Goal: Task Accomplishment & Management: Complete application form

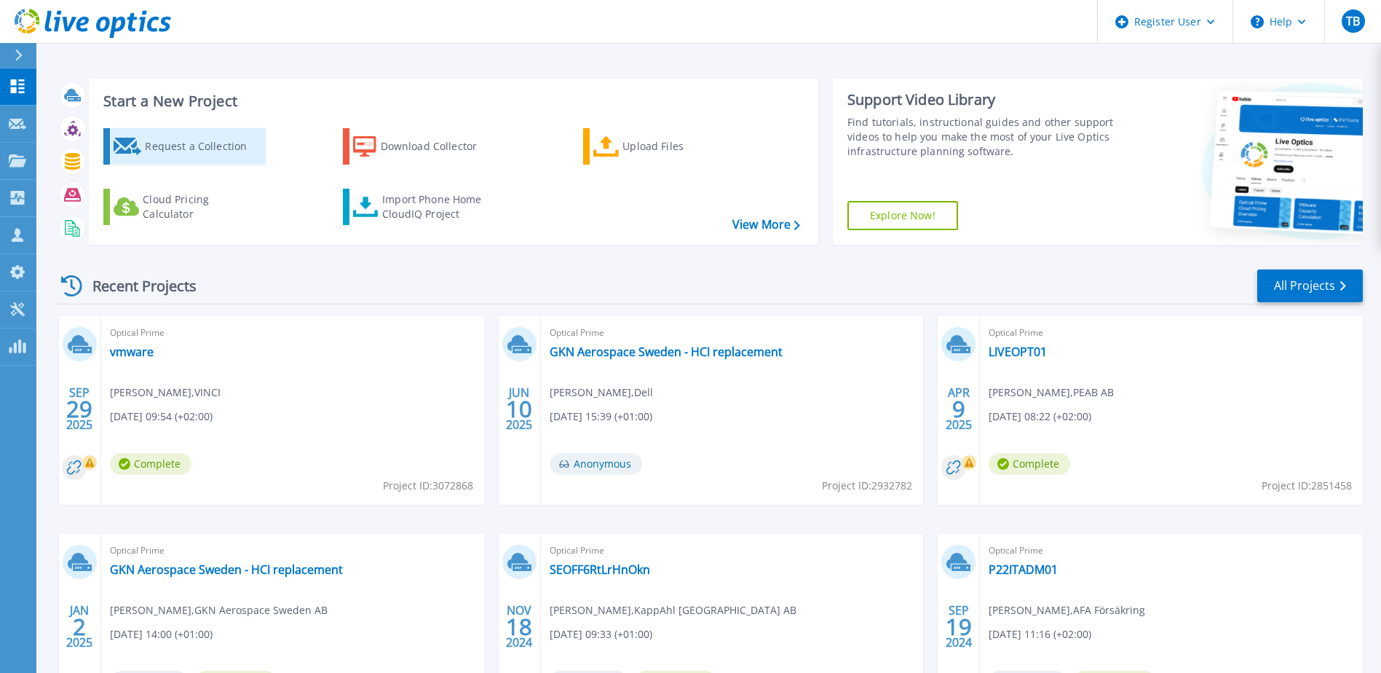
click at [205, 153] on div "Request a Collection" at bounding box center [203, 146] width 116 height 29
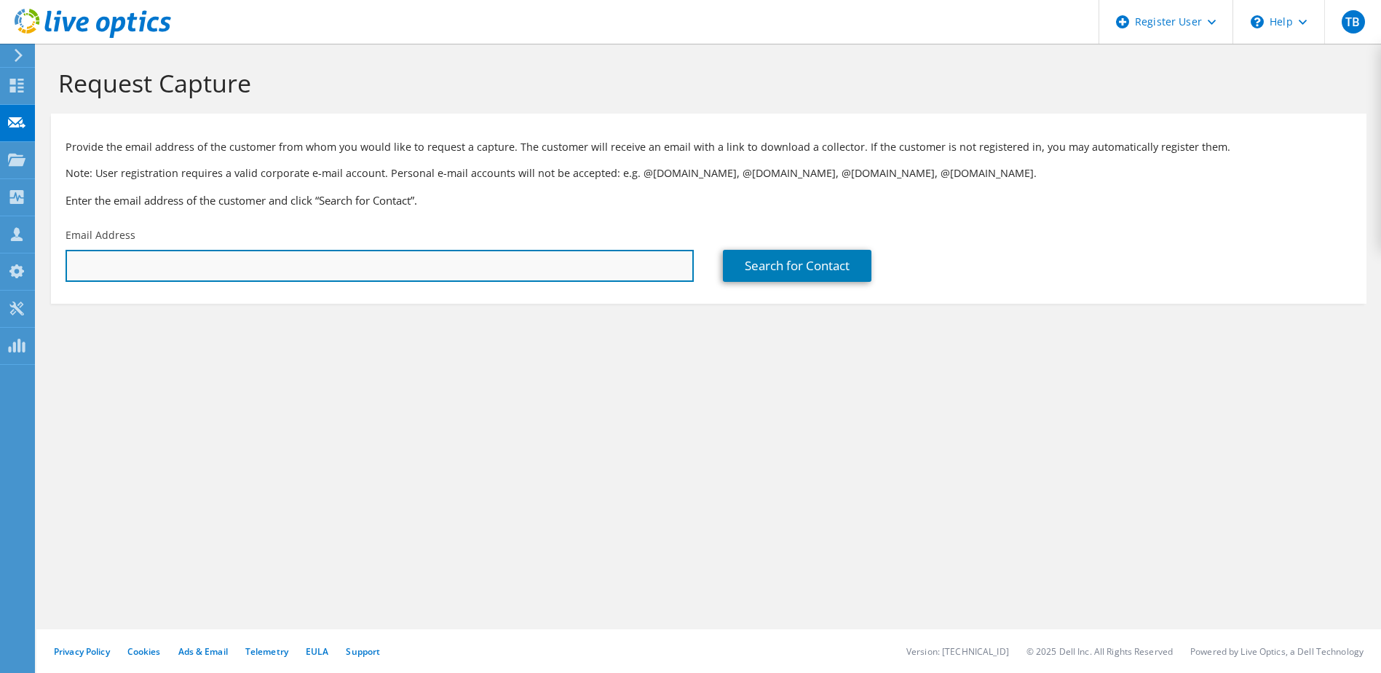
paste input "[PERSON_NAME][EMAIL_ADDRESS][DOMAIN_NAME]"
type input "[PERSON_NAME][EMAIL_ADDRESS][DOMAIN_NAME]"
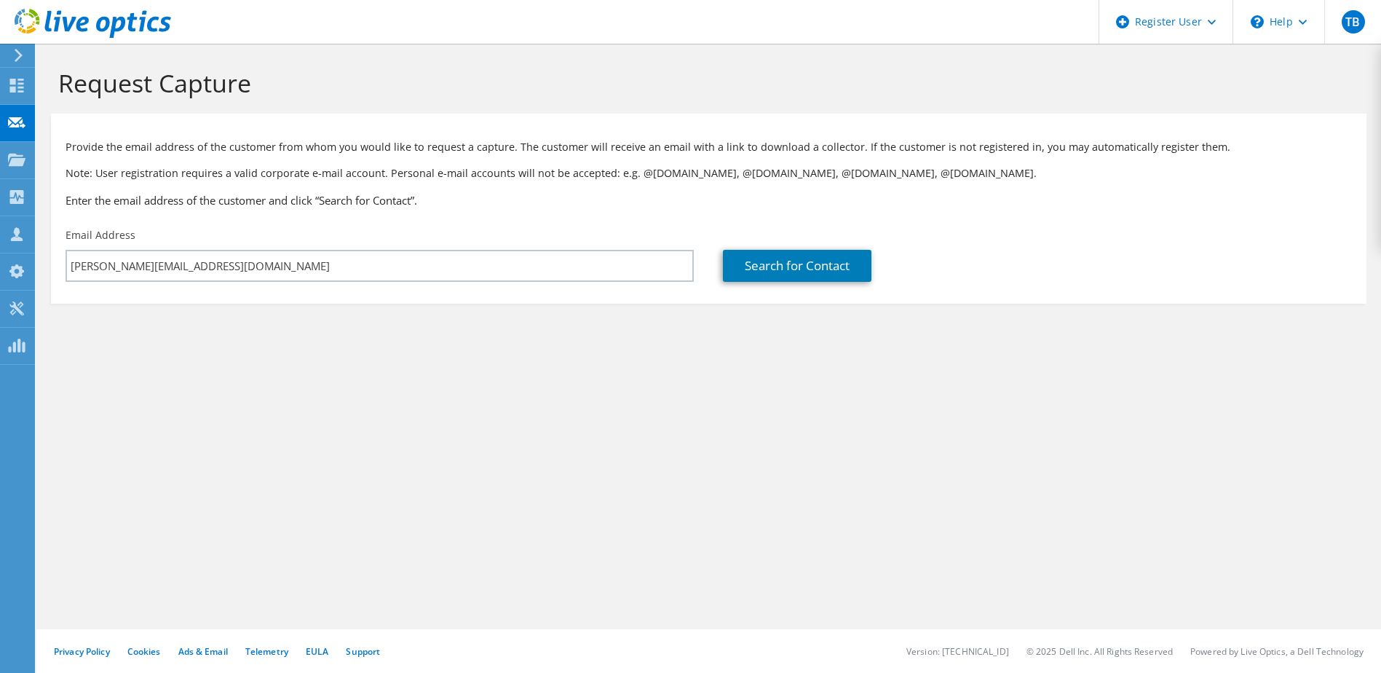
drag, startPoint x: 640, startPoint y: 333, endPoint x: 662, endPoint y: 325, distance: 23.9
click at [640, 333] on section "Request Capture Provide the email address of the customer from whom you would l…" at bounding box center [708, 210] width 1344 height 333
click at [789, 263] on link "Search for Contact" at bounding box center [797, 266] width 148 height 32
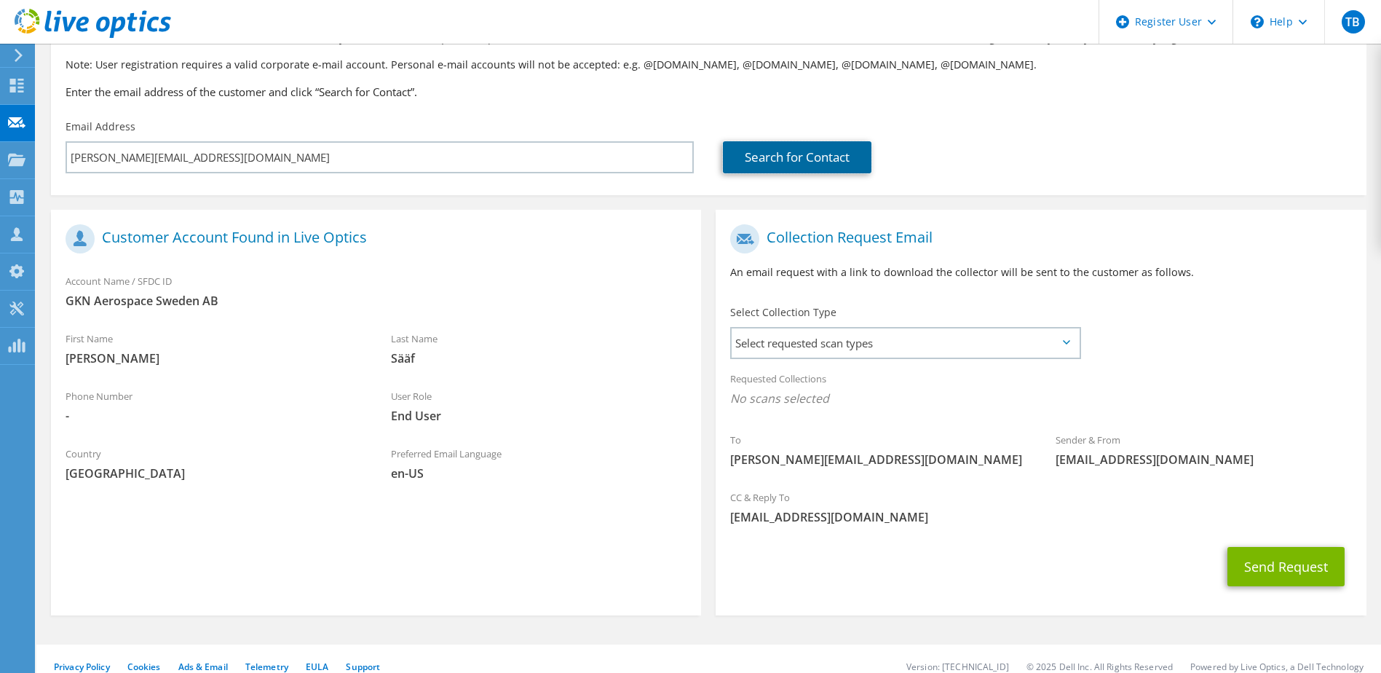
scroll to position [124, 0]
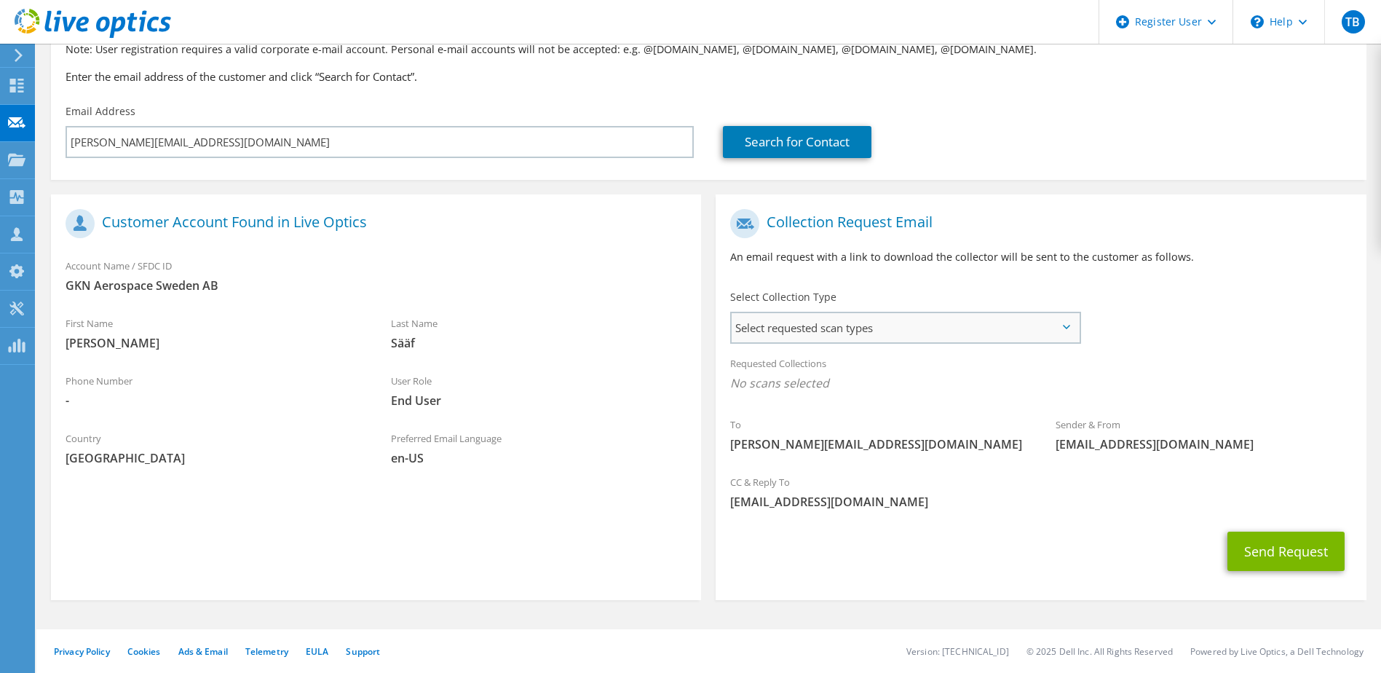
click at [923, 333] on span "Select requested scan types" at bounding box center [904, 327] width 346 height 29
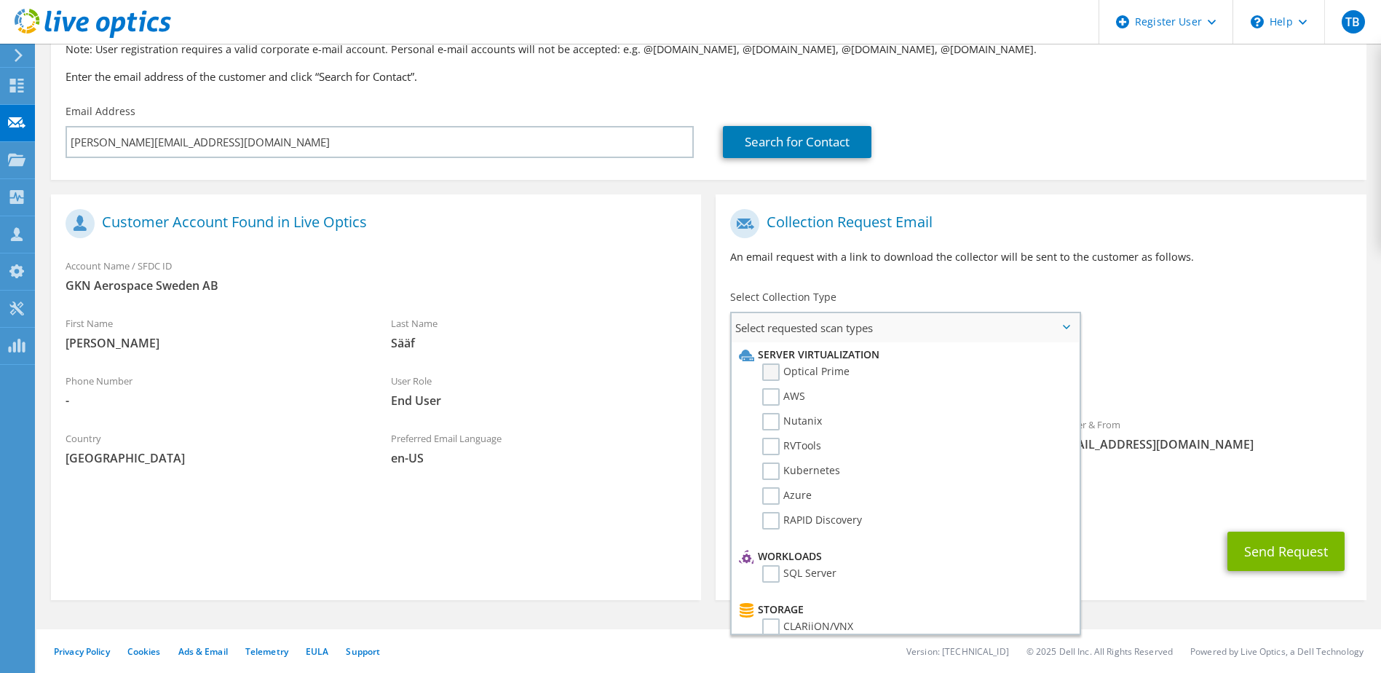
click at [773, 375] on label "Optical Prime" at bounding box center [805, 371] width 87 height 17
click at [0, 0] on input "Optical Prime" at bounding box center [0, 0] width 0 height 0
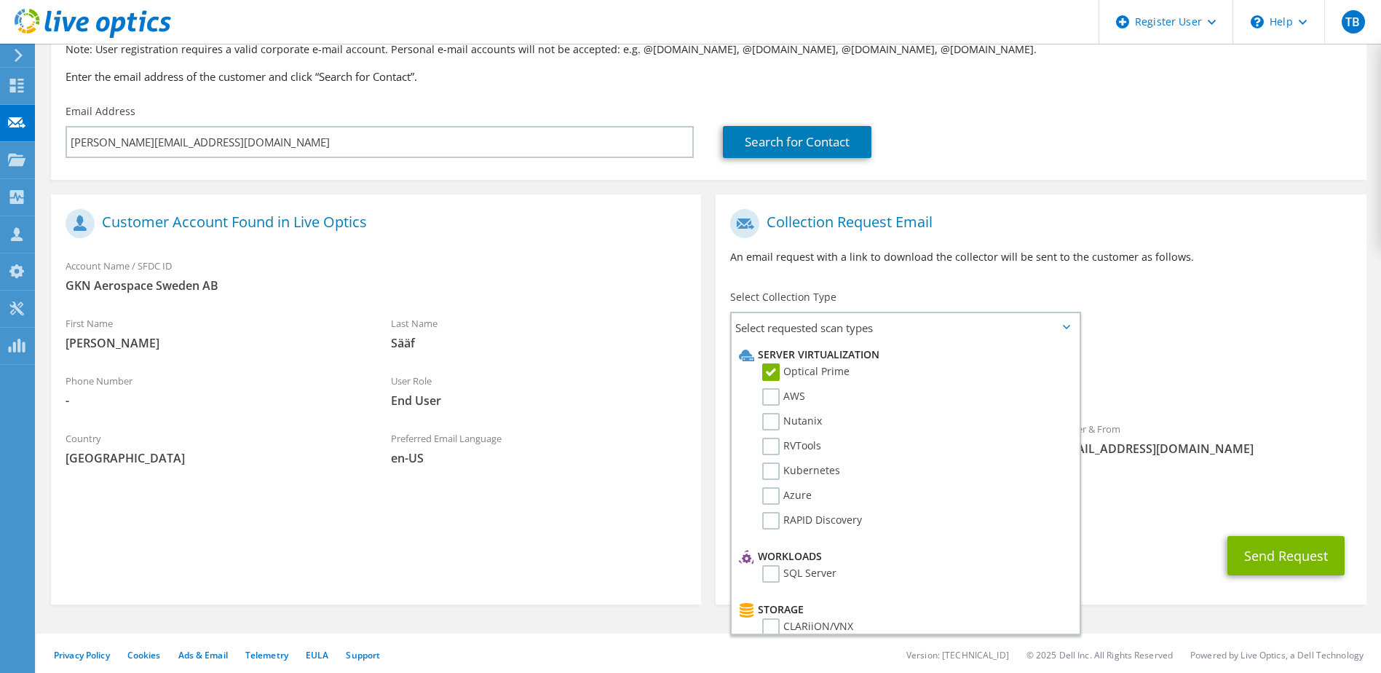
click at [1218, 346] on div "To [PERSON_NAME][EMAIL_ADDRESS][DOMAIN_NAME] Sender & From [EMAIL_ADDRESS][DOMA…" at bounding box center [1040, 336] width 650 height 269
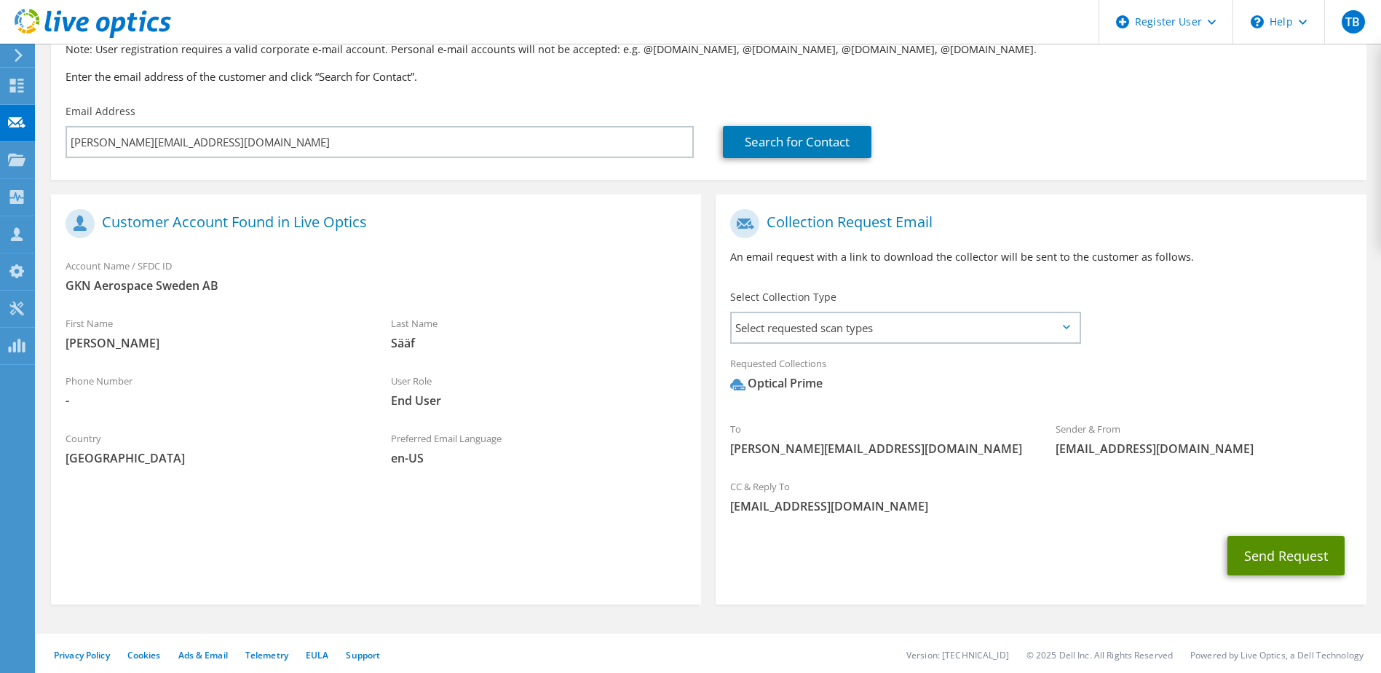
click at [1308, 558] on button "Send Request" at bounding box center [1285, 555] width 117 height 39
